Goal: Task Accomplishment & Management: Use online tool/utility

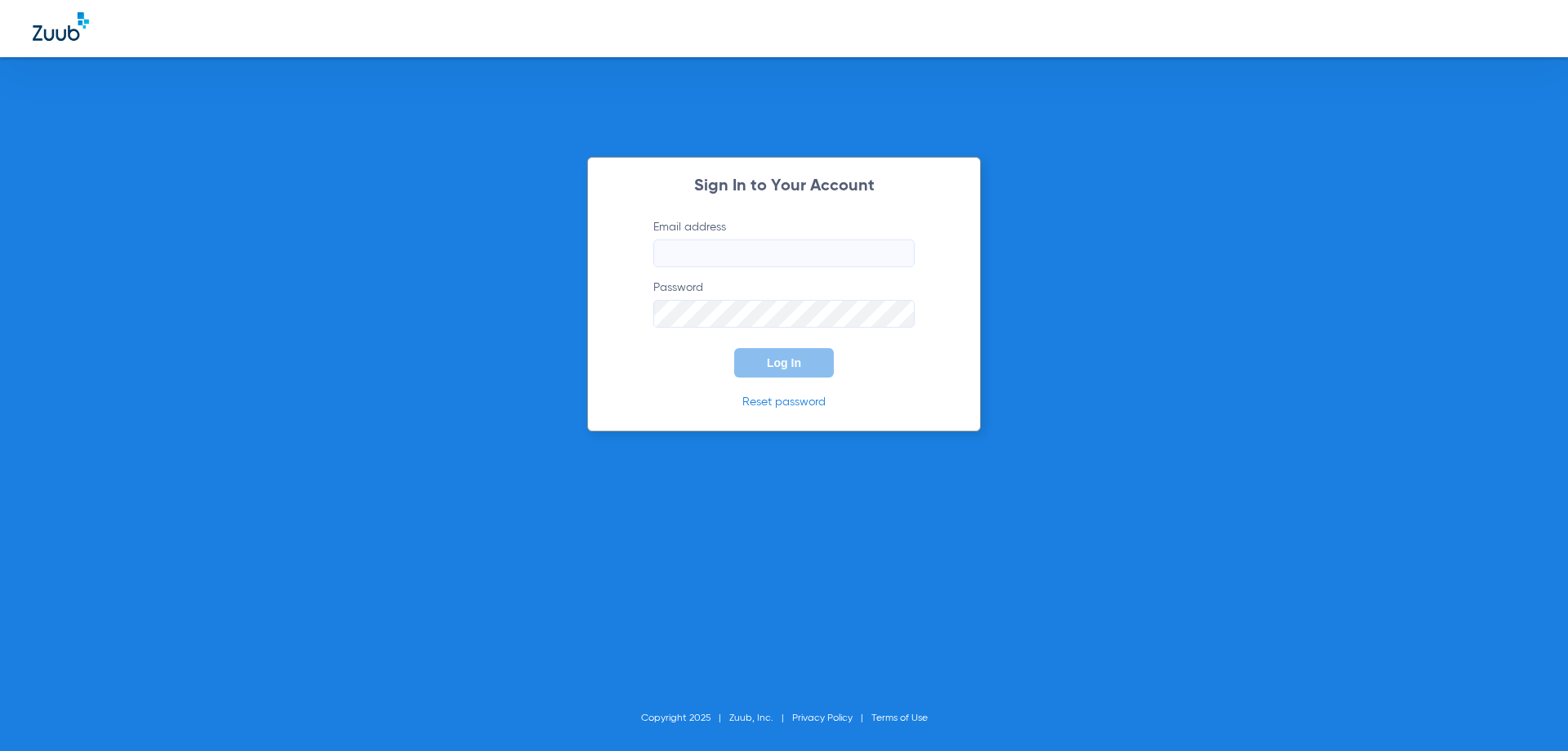
type input "[EMAIL_ADDRESS][DOMAIN_NAME]"
click at [782, 366] on span "Log In" at bounding box center [784, 363] width 34 height 13
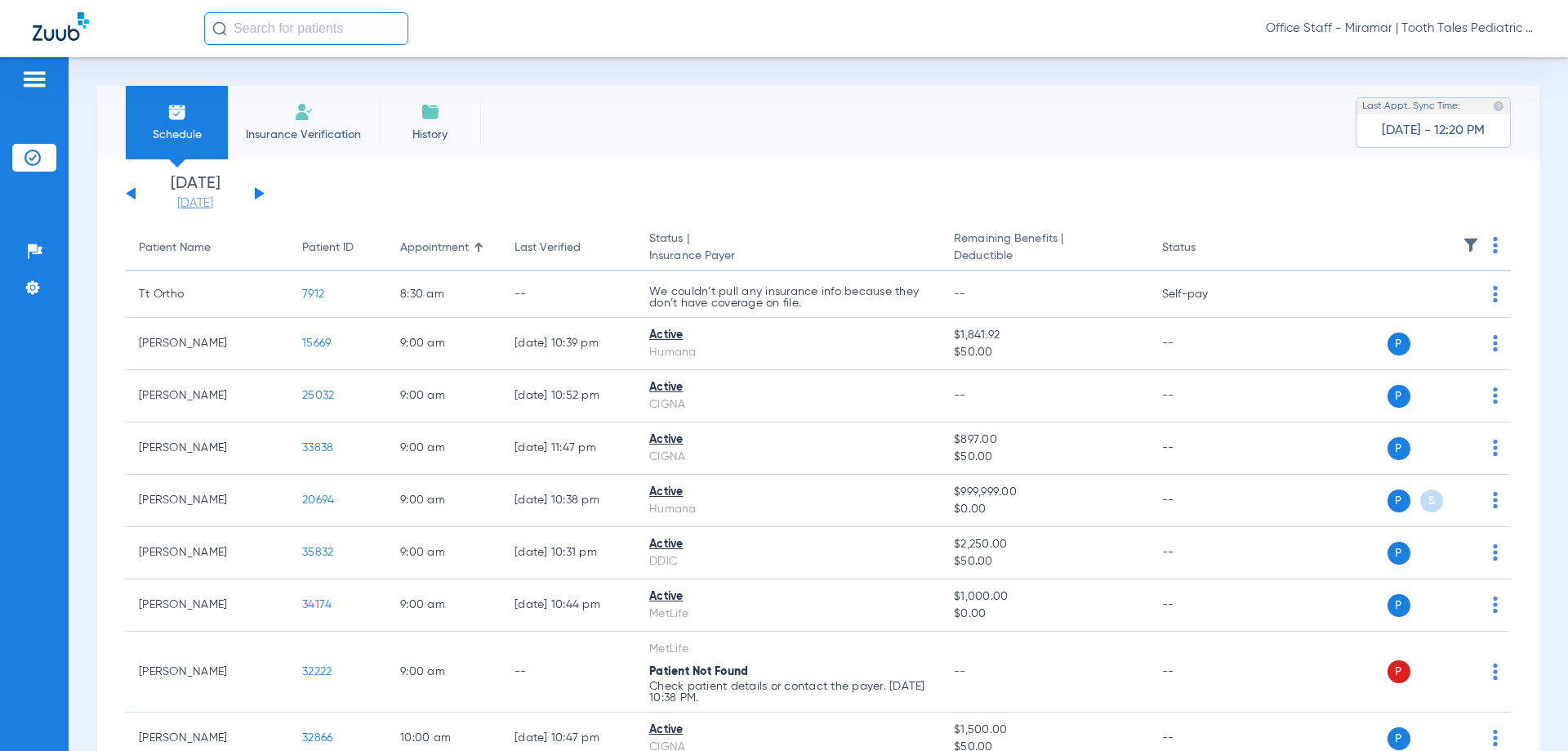
click at [194, 198] on link "[DATE]" at bounding box center [195, 204] width 98 height 17
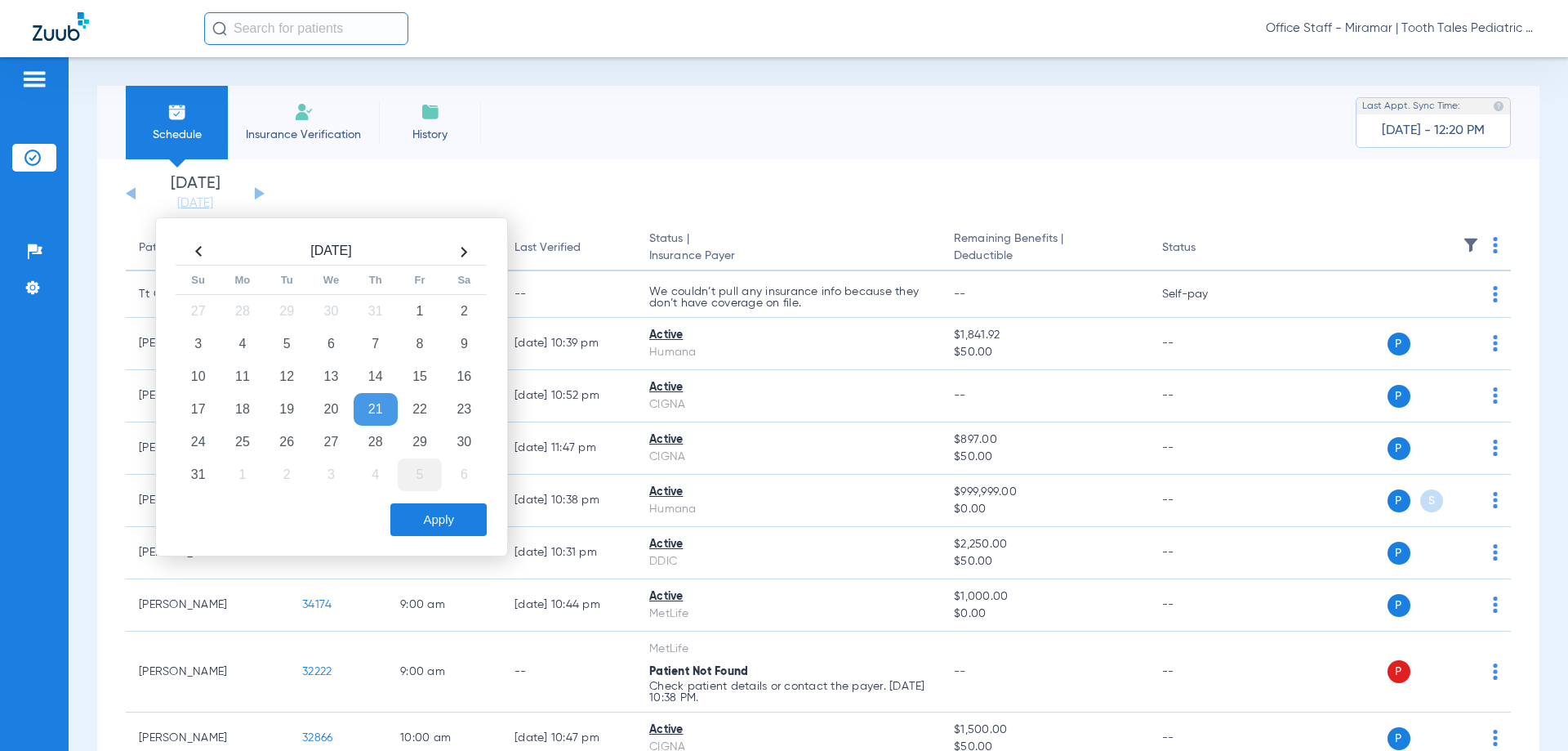
drag, startPoint x: 377, startPoint y: 437, endPoint x: 407, endPoint y: 467, distance: 42.4
click at [376, 438] on td "28" at bounding box center [376, 441] width 44 height 32
click at [437, 538] on div "[DATE] Su Mo Tu We Th Fr Sa 27 28 29 30 31 1 2 3 4 5 6 7 8 9 10 11 12 13 14 15 …" at bounding box center [331, 387] width 353 height 339
click at [436, 528] on button "Apply" at bounding box center [439, 519] width 97 height 32
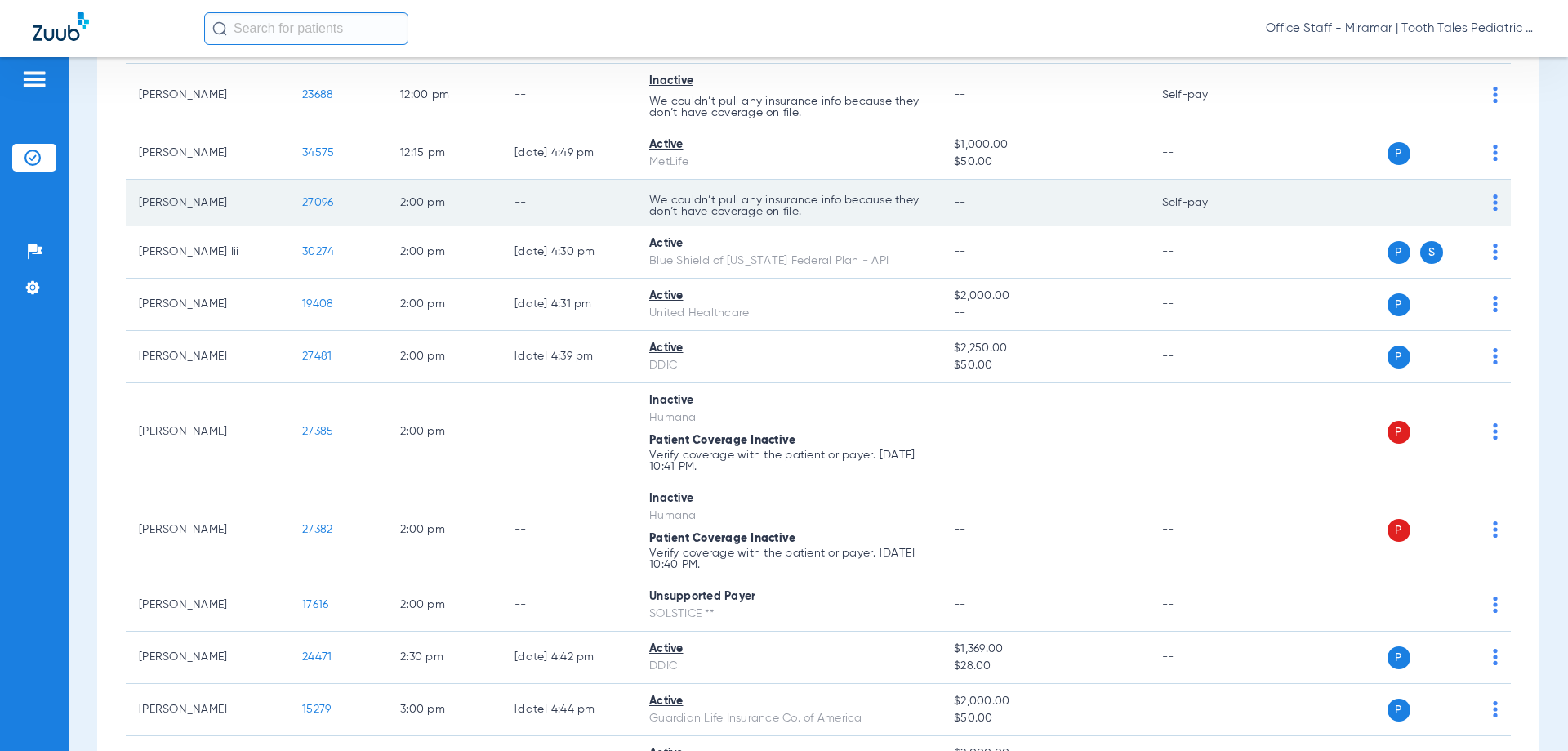
scroll to position [1308, 0]
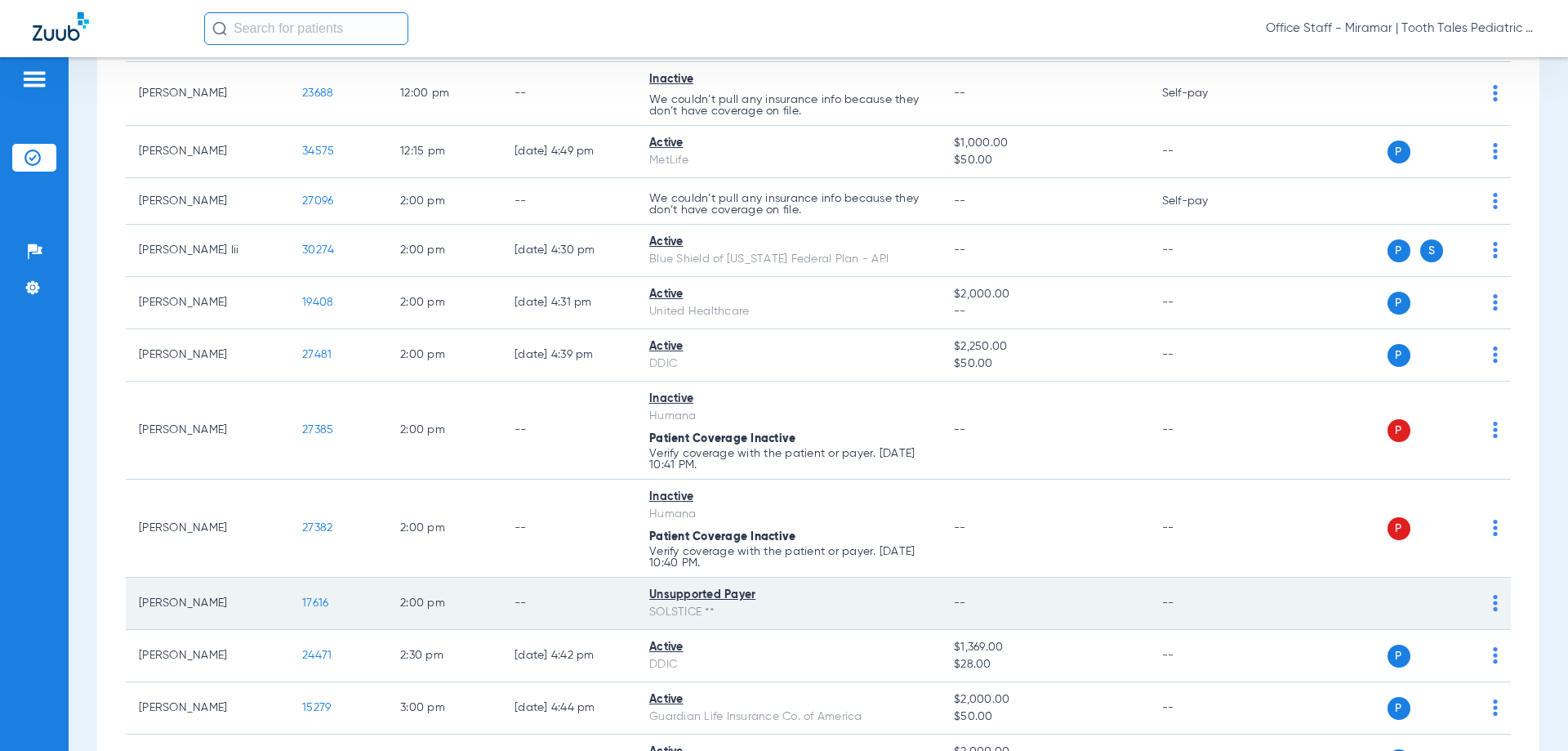
click at [1493, 604] on img at bounding box center [1495, 604] width 5 height 17
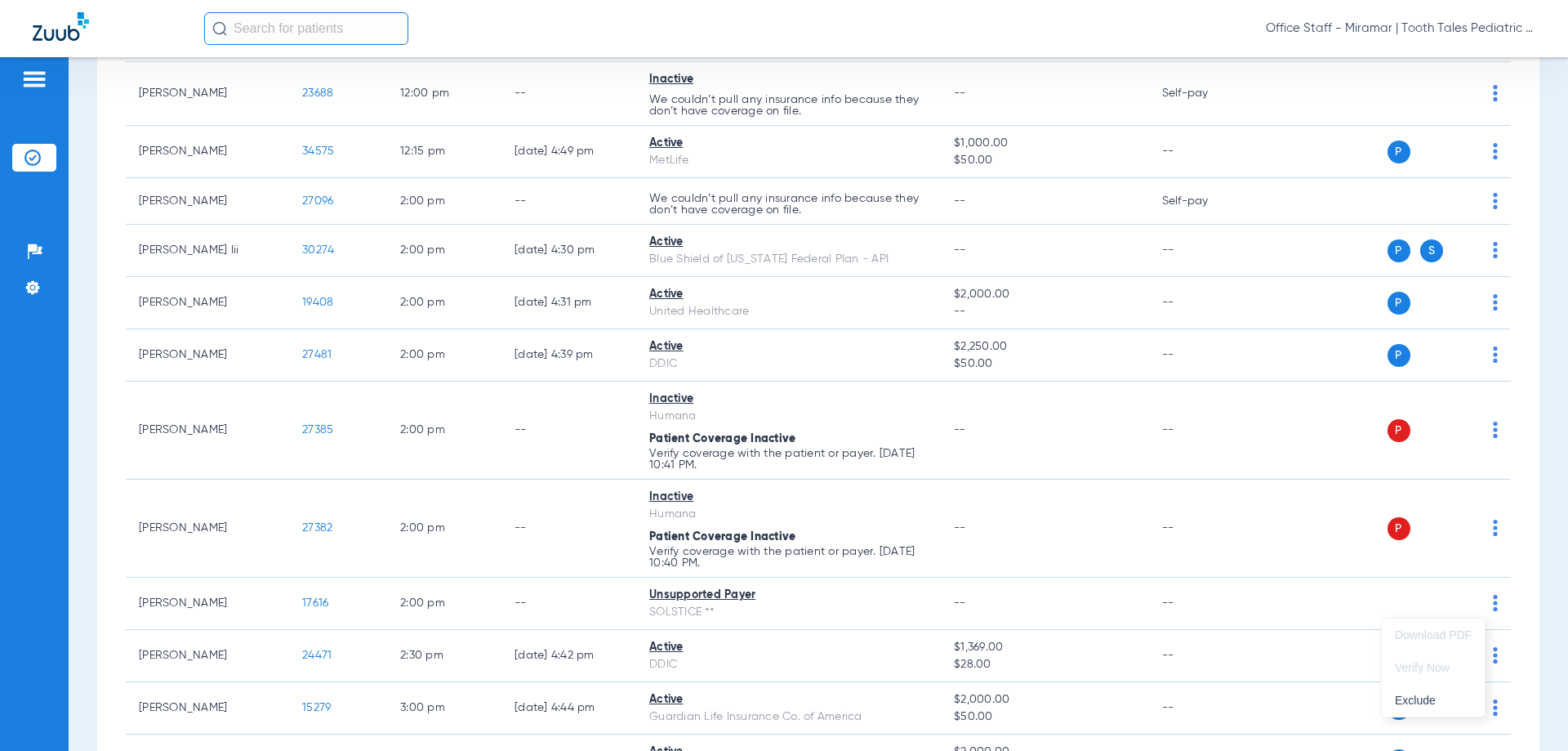
click at [1307, 613] on div at bounding box center [784, 375] width 1568 height 751
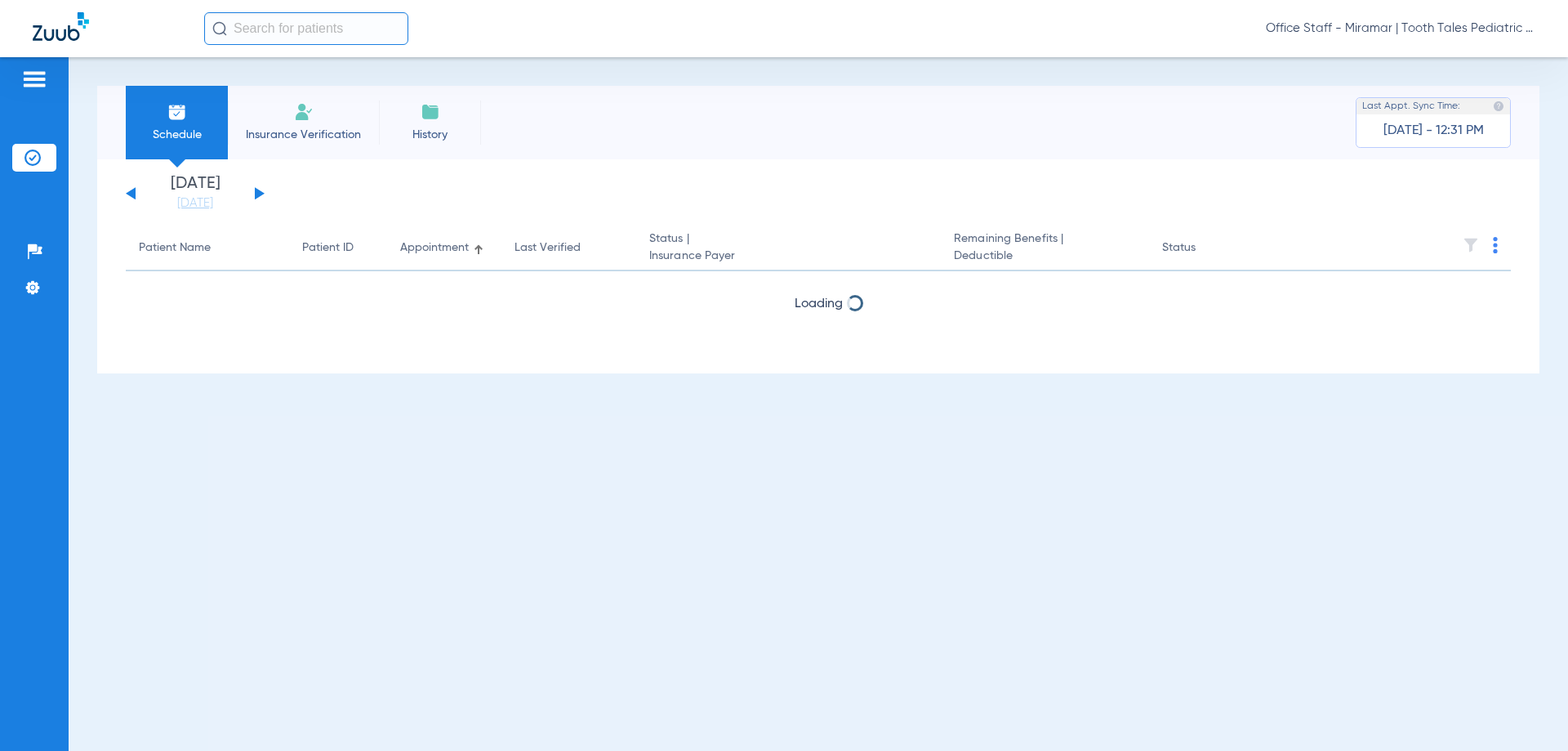
click at [205, 200] on link "[DATE]" at bounding box center [195, 204] width 98 height 17
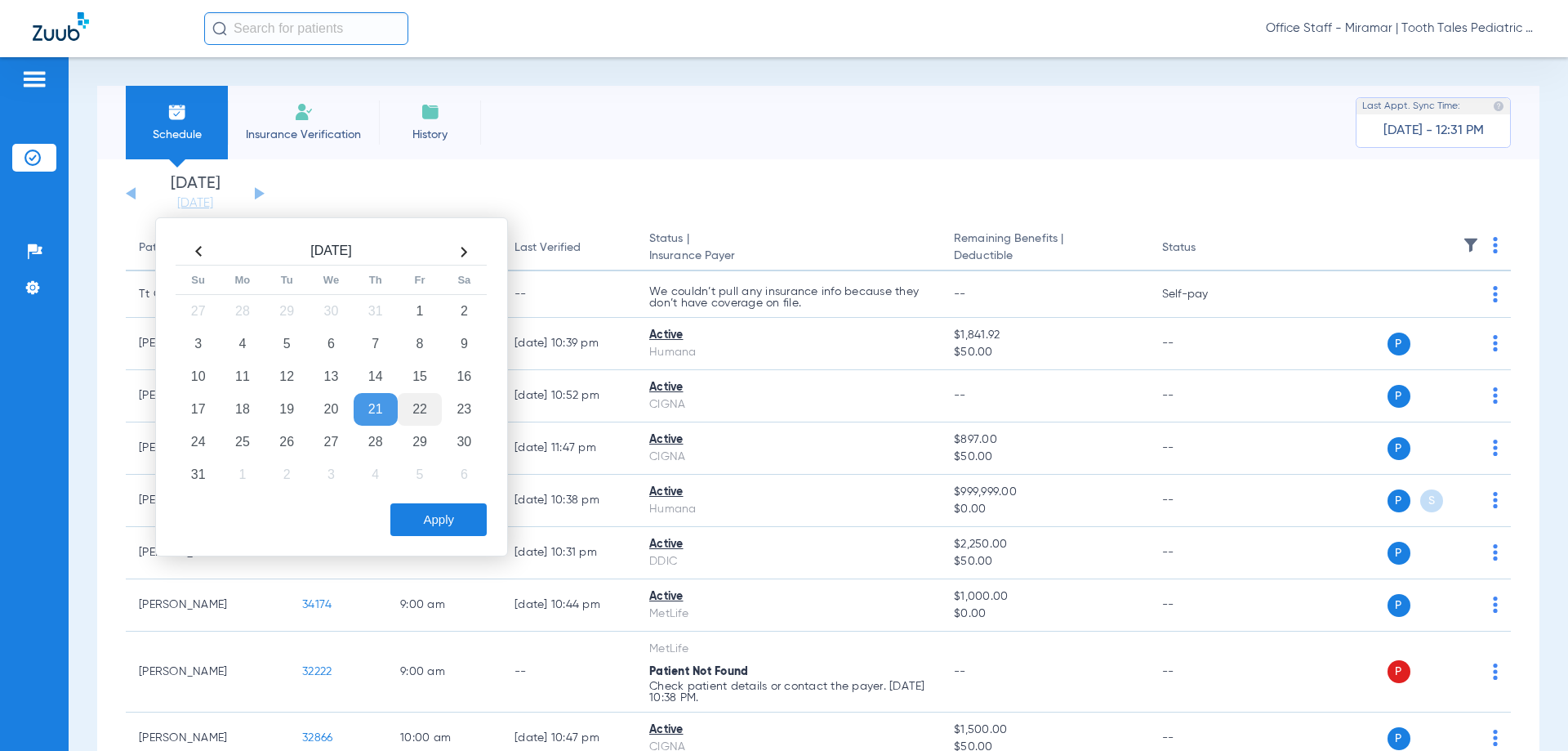
click at [428, 407] on td "22" at bounding box center [420, 409] width 44 height 32
click at [428, 534] on button "Apply" at bounding box center [439, 519] width 97 height 32
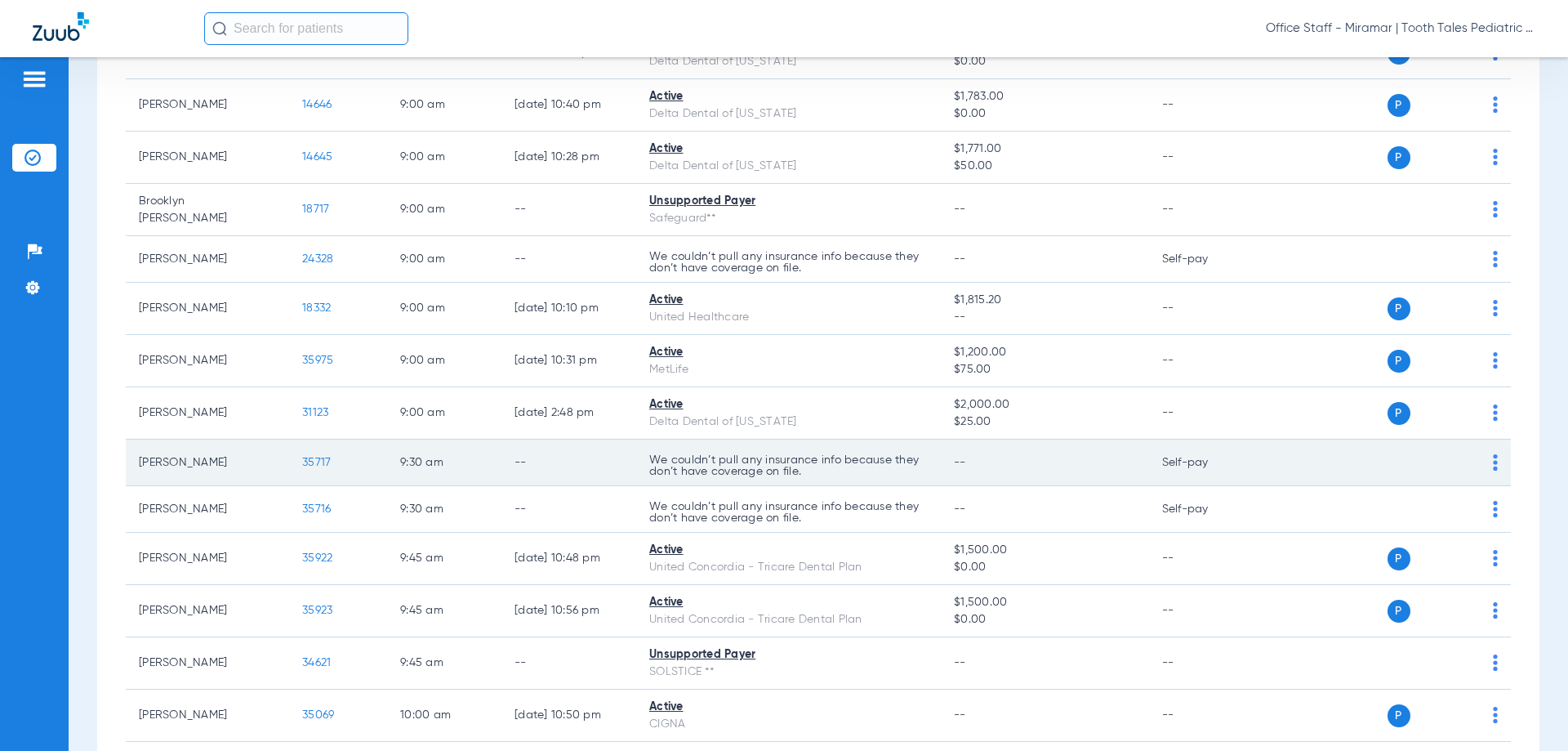
scroll to position [245, 0]
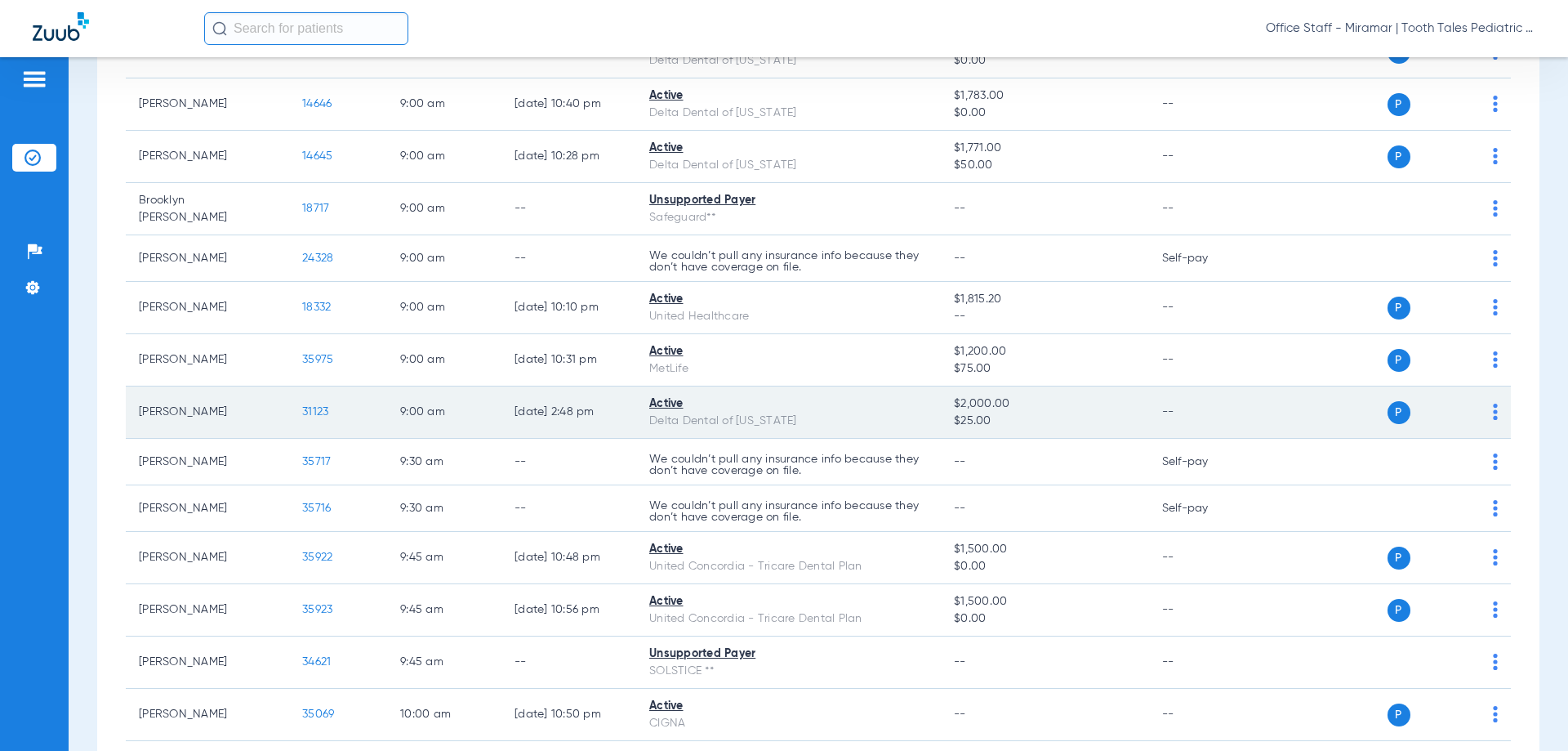
click at [1493, 415] on img at bounding box center [1495, 412] width 5 height 17
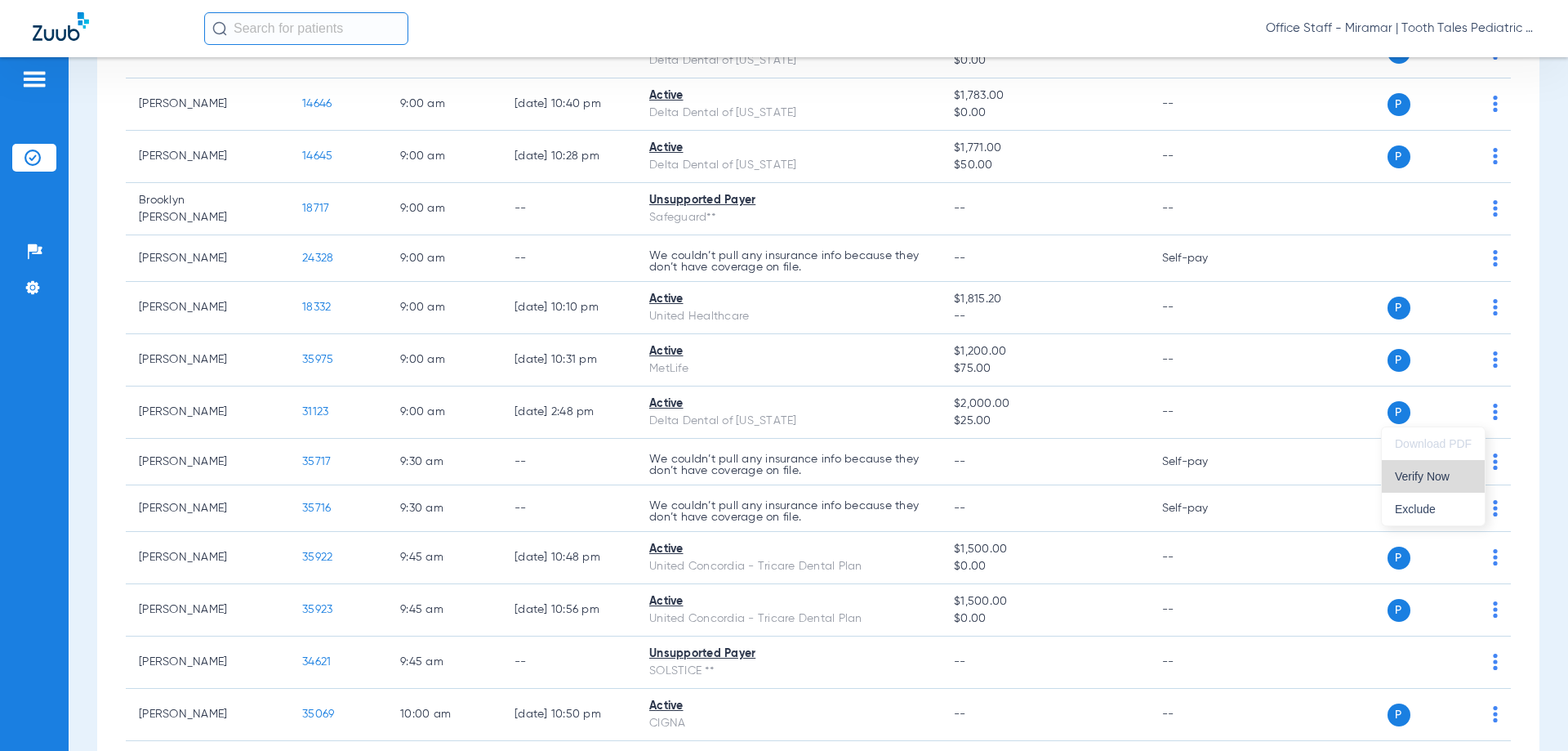
click at [1413, 475] on span "Verify Now" at bounding box center [1433, 476] width 76 height 11
